Goal: Information Seeking & Learning: Learn about a topic

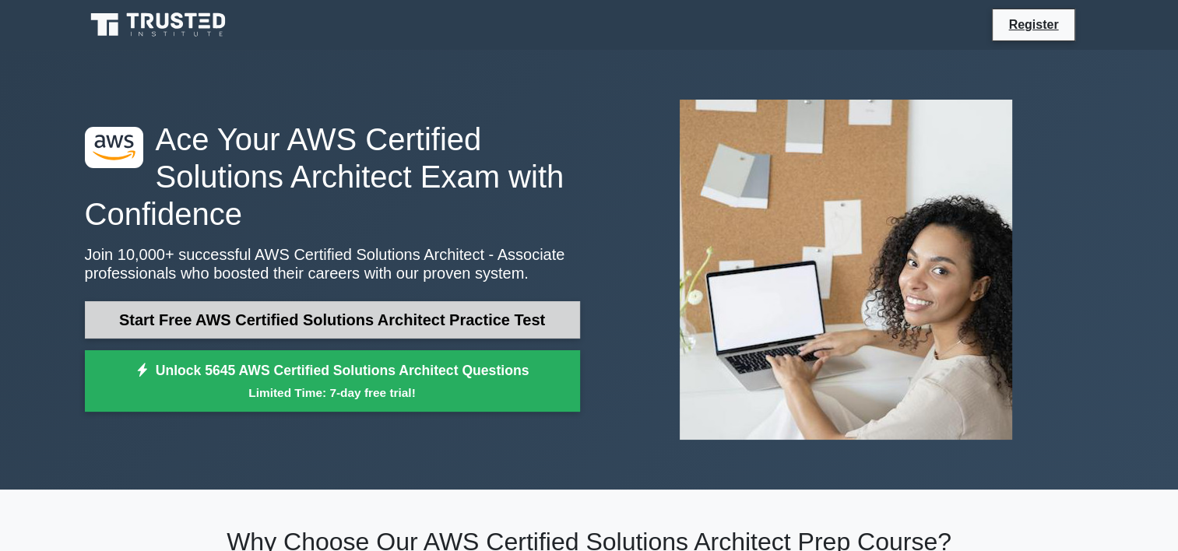
click at [496, 315] on link "Start Free AWS Certified Solutions Architect Practice Test" at bounding box center [332, 319] width 495 height 37
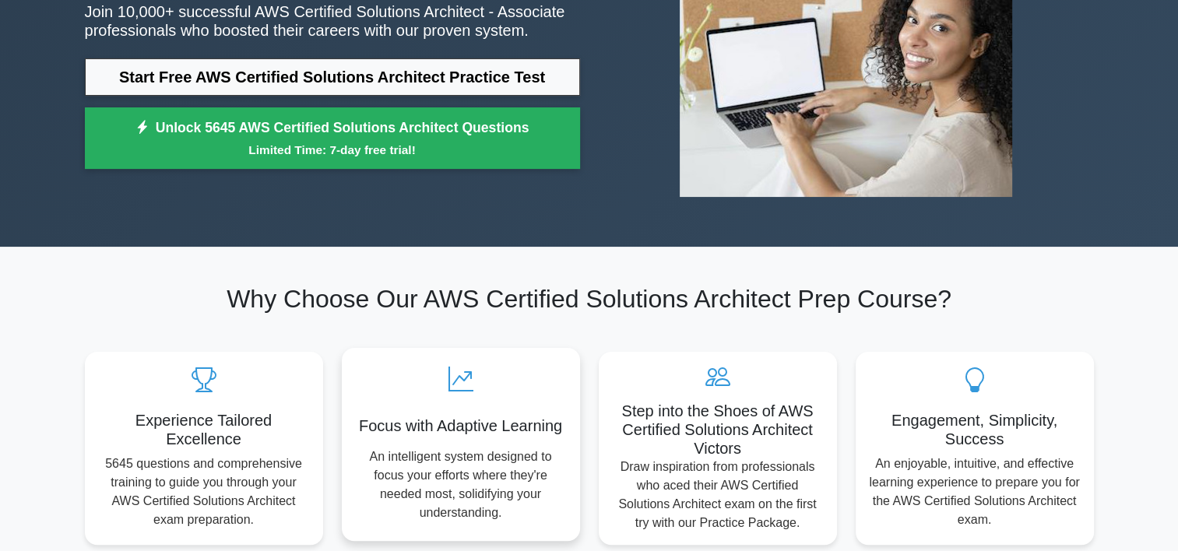
scroll to position [51, 0]
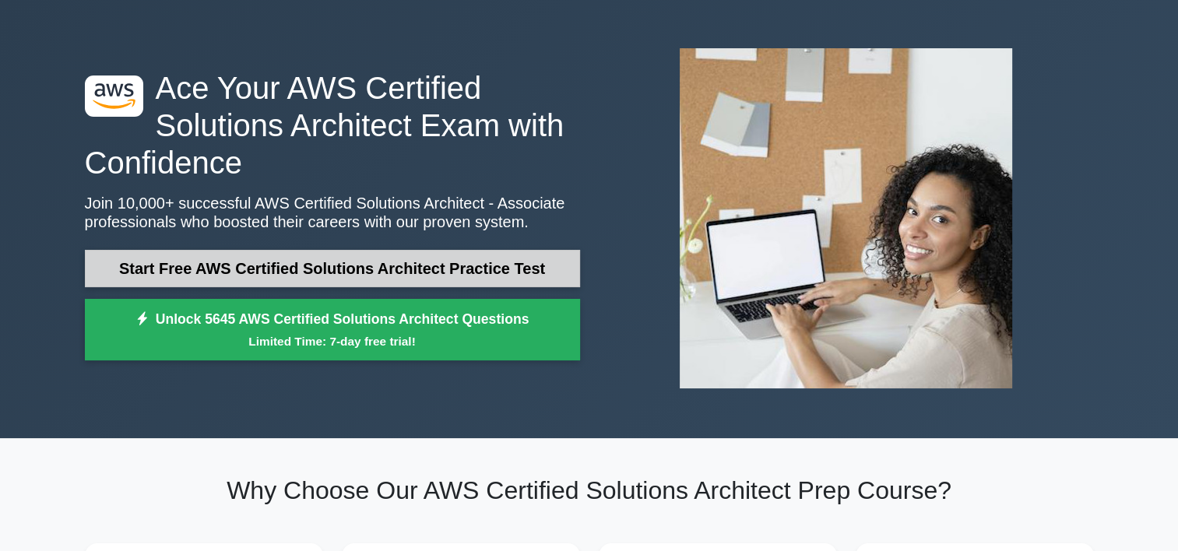
click at [413, 258] on link "Start Free AWS Certified Solutions Architect Practice Test" at bounding box center [332, 268] width 495 height 37
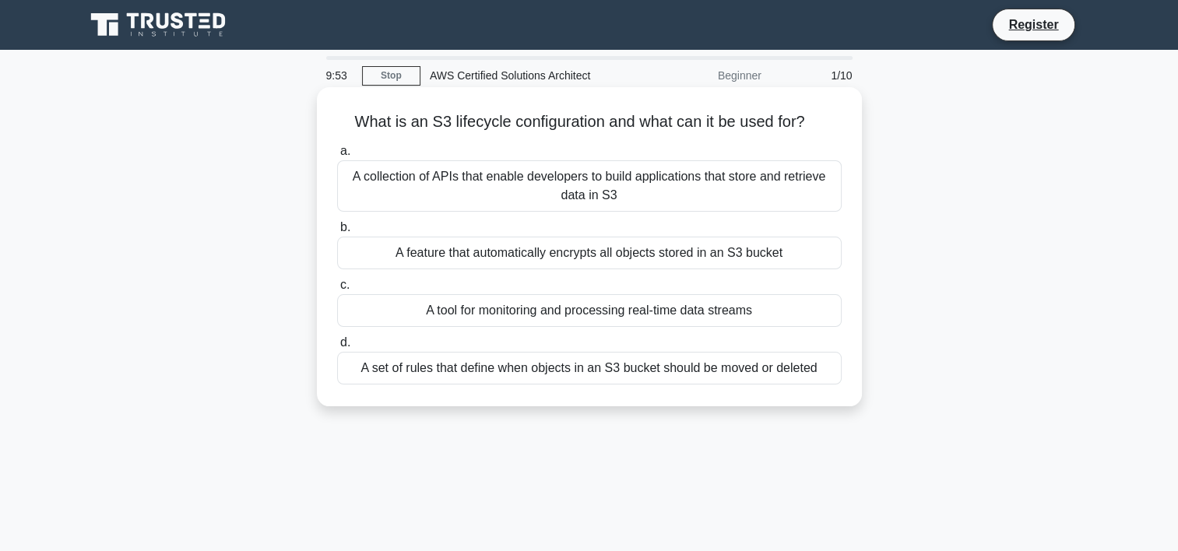
drag, startPoint x: 812, startPoint y: 119, endPoint x: 332, endPoint y: 131, distance: 480.5
click at [332, 131] on div "What is an S3 lifecycle configuration and what can it be used for? .spinner_0XT…" at bounding box center [589, 246] width 533 height 307
drag, startPoint x: 332, startPoint y: 131, endPoint x: 427, endPoint y: 128, distance: 95.0
copy h5 "What is an S3 lifecycle configuration and what can it be used for?"
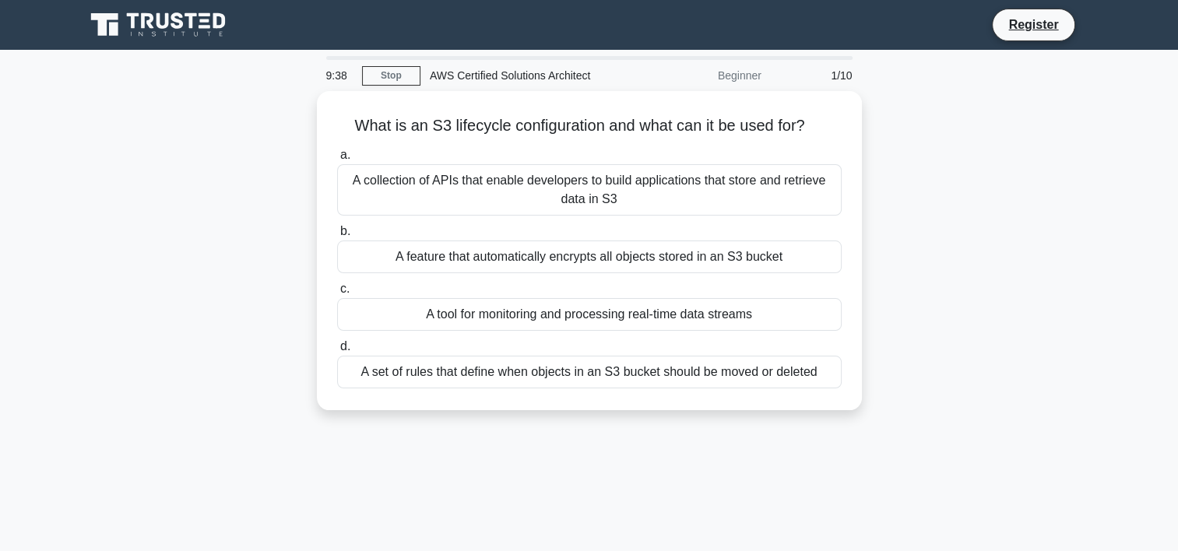
click at [598, 457] on div "9:38 Stop AWS Certified Solutions Architect Beginner 1/10 What is an S3 lifecyc…" at bounding box center [590, 445] width 1028 height 779
drag, startPoint x: 598, startPoint y: 457, endPoint x: 420, endPoint y: 450, distance: 177.6
click at [420, 450] on div "9:37 Stop AWS Certified Solutions Architect Beginner 1/10 What is an S3 lifecyc…" at bounding box center [590, 445] width 1028 height 779
click at [156, 23] on icon at bounding box center [159, 25] width 149 height 30
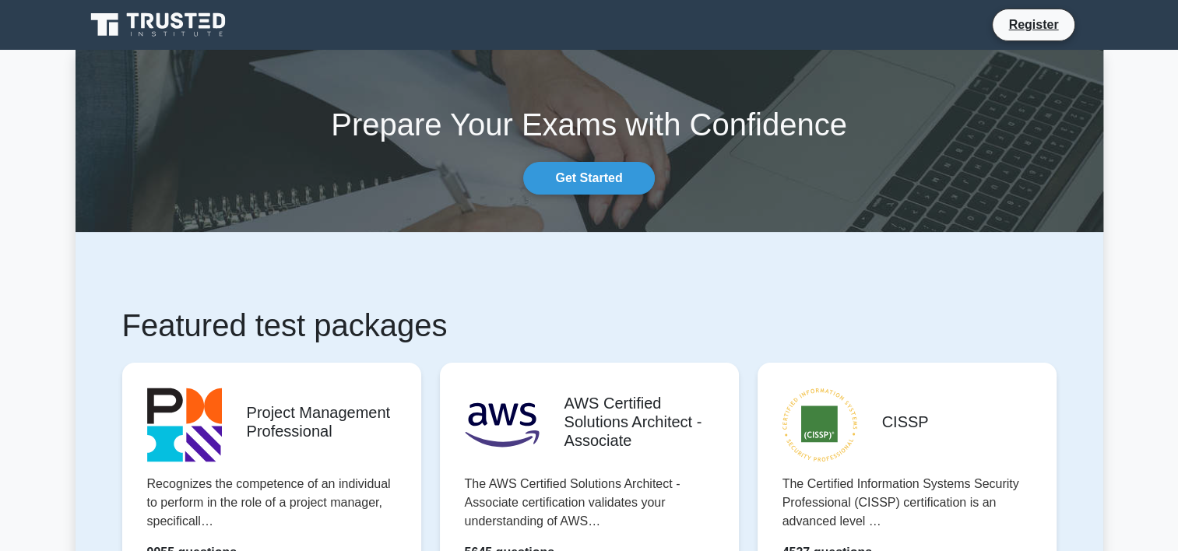
click at [150, 10] on icon at bounding box center [159, 25] width 149 height 30
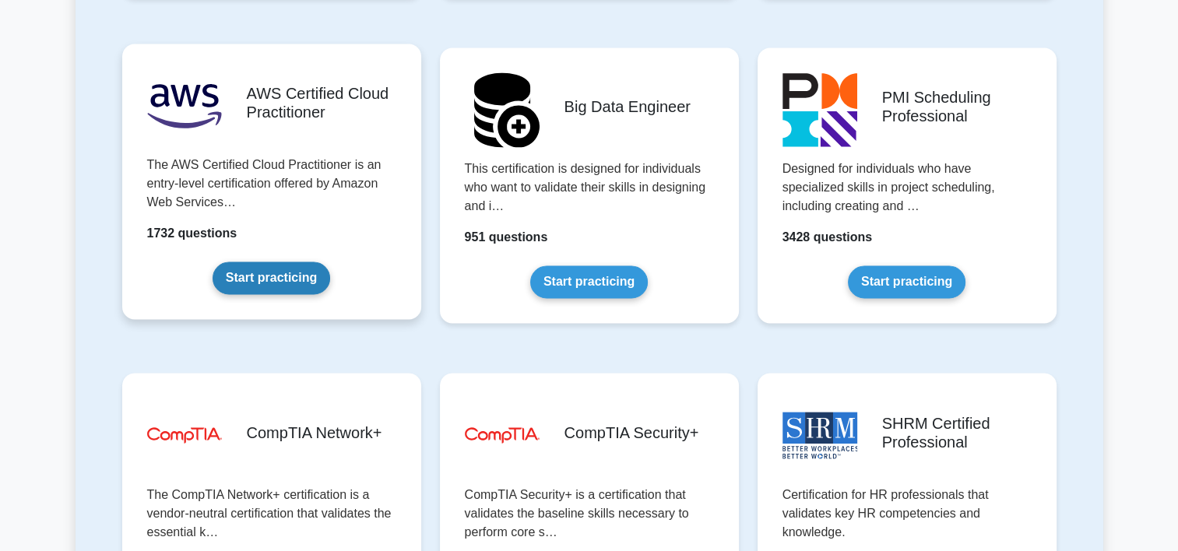
scroll to position [2595, 0]
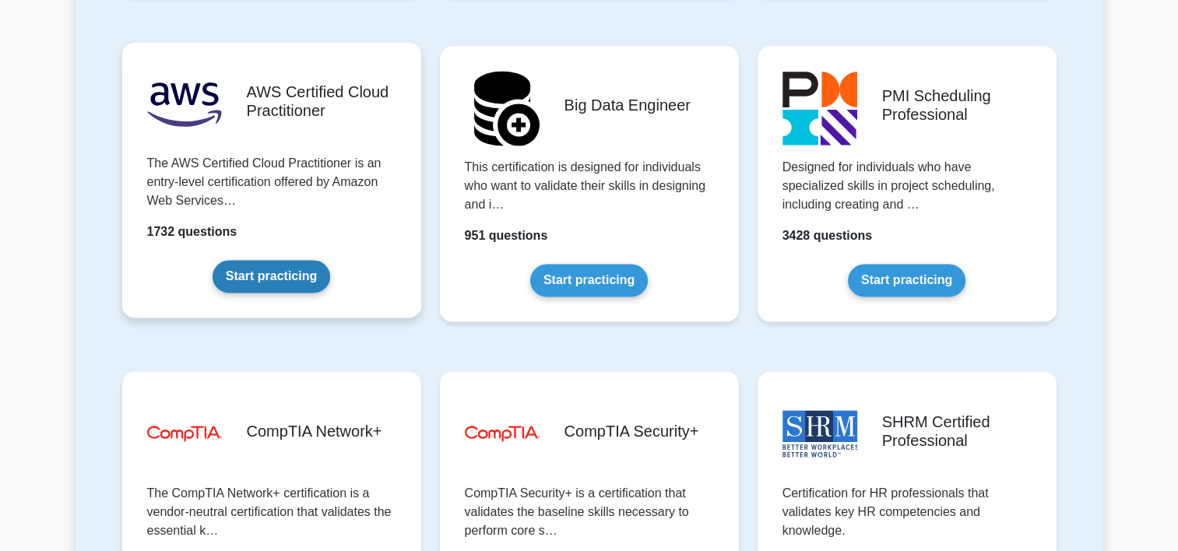
click at [276, 272] on link "Start practicing" at bounding box center [272, 276] width 118 height 33
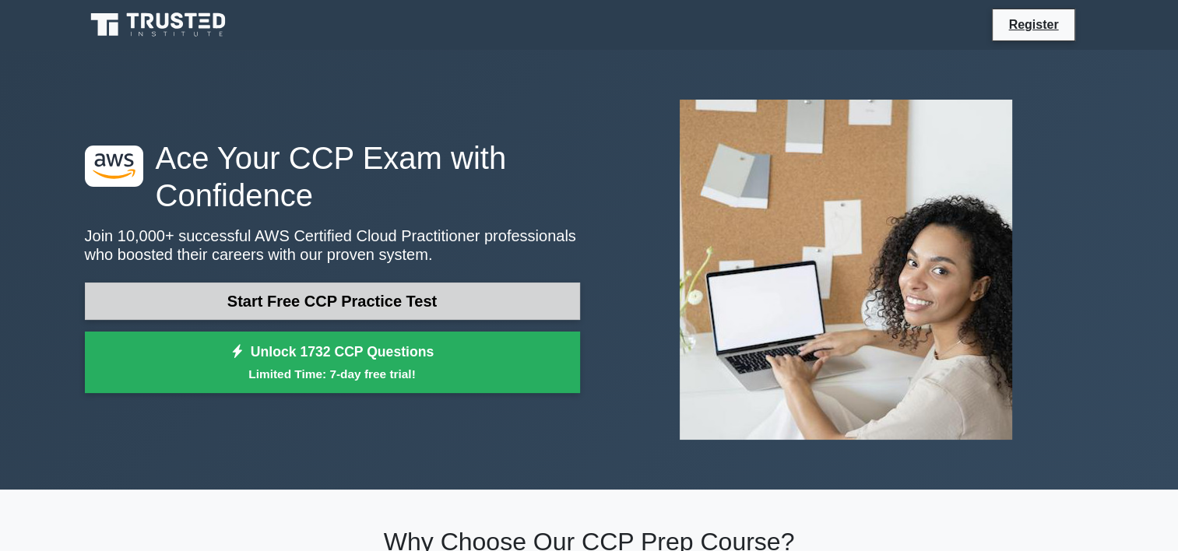
click at [455, 287] on link "Start Free CCP Practice Test" at bounding box center [332, 301] width 495 height 37
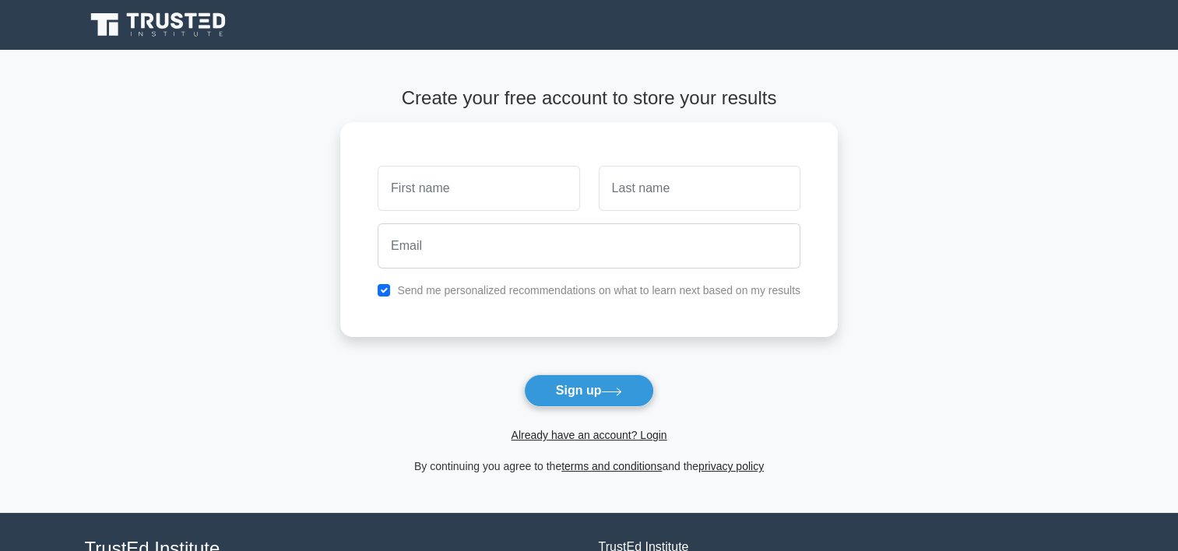
click at [140, 19] on icon at bounding box center [159, 25] width 149 height 30
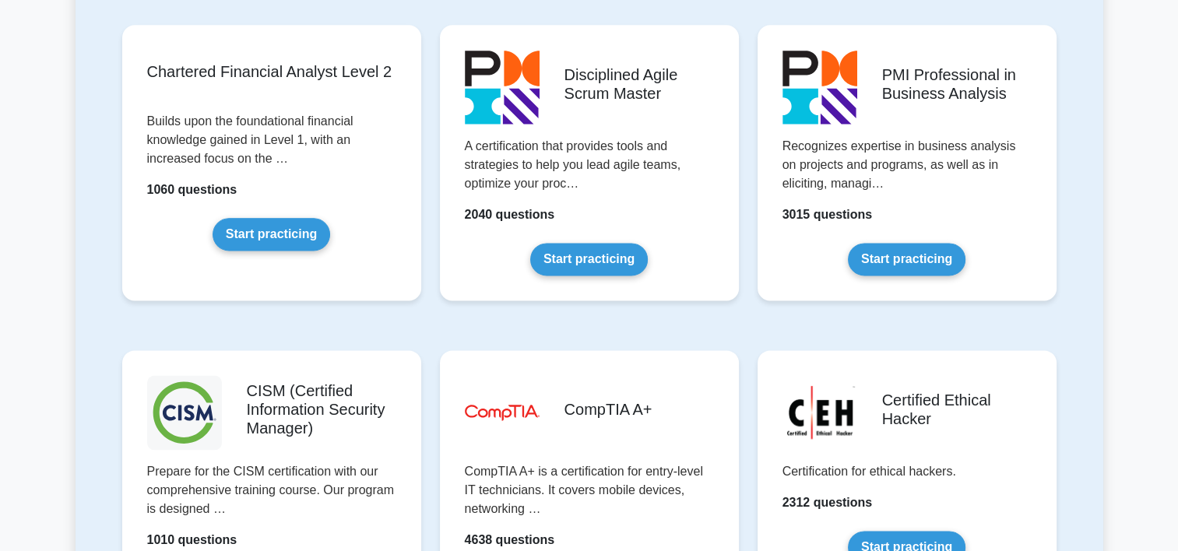
scroll to position [1972, 0]
